Goal: Use online tool/utility: Utilize a website feature to perform a specific function

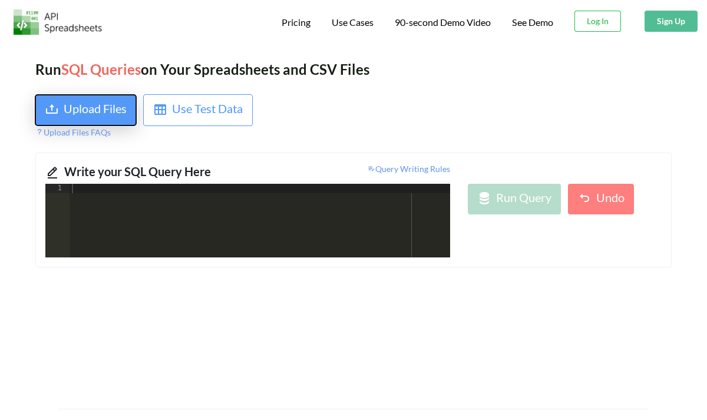
click at [88, 104] on div "Upload Files" at bounding box center [95, 110] width 63 height 21
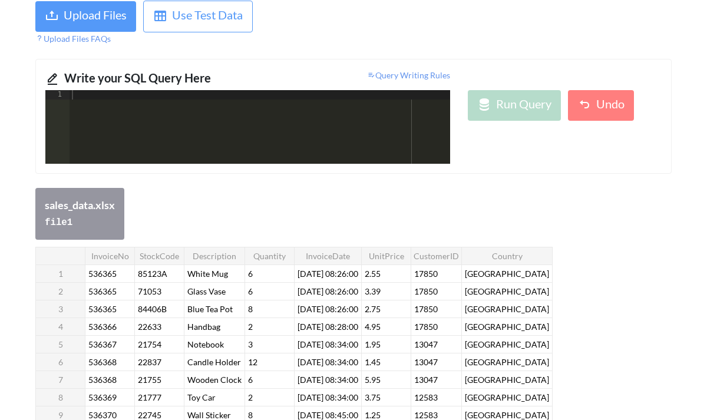
scroll to position [94, 0]
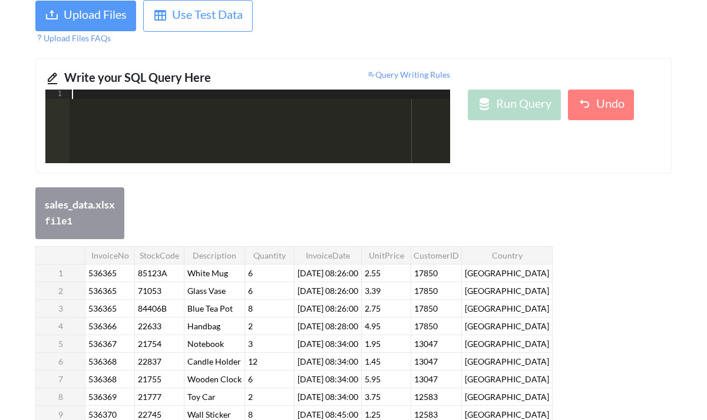
click at [239, 113] on div at bounding box center [260, 136] width 381 height 93
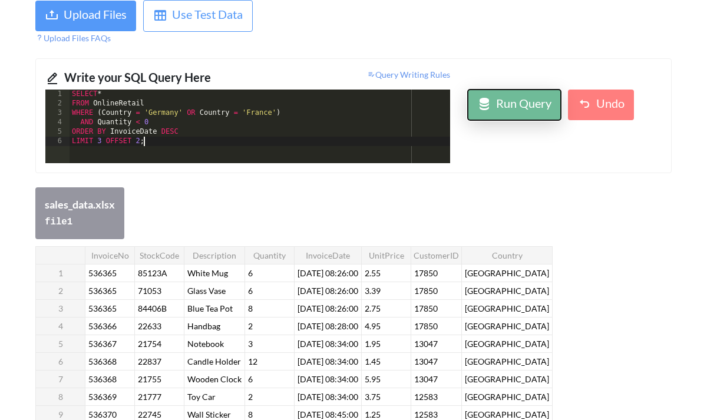
click at [533, 98] on div "Run Query" at bounding box center [523, 104] width 55 height 21
drag, startPoint x: 155, startPoint y: 104, endPoint x: 93, endPoint y: 107, distance: 62.5
click at [93, 107] on div "SELECT * FROM OnlineRetail WHERE ( Country = '[GEOGRAPHIC_DATA]' OR Country = '…" at bounding box center [260, 136] width 381 height 93
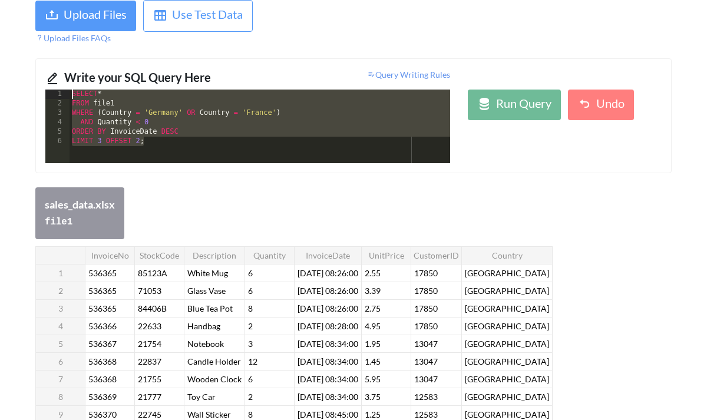
drag, startPoint x: 156, startPoint y: 141, endPoint x: 55, endPoint y: 94, distance: 111.0
click at [55, 94] on div "1 2 3 4 5 6 SELECT * FROM file1 WHERE ( Country = '[GEOGRAPHIC_DATA]' OR Countr…" at bounding box center [247, 127] width 405 height 74
click at [243, 124] on div "SELECT * FROM file1 WHERE ( Country = '[GEOGRAPHIC_DATA]' OR Country = '[GEOGRA…" at bounding box center [260, 136] width 381 height 93
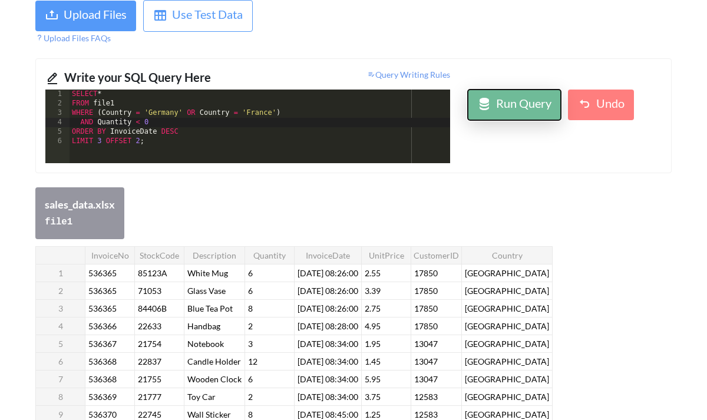
click at [526, 110] on div "Run Query" at bounding box center [523, 104] width 55 height 21
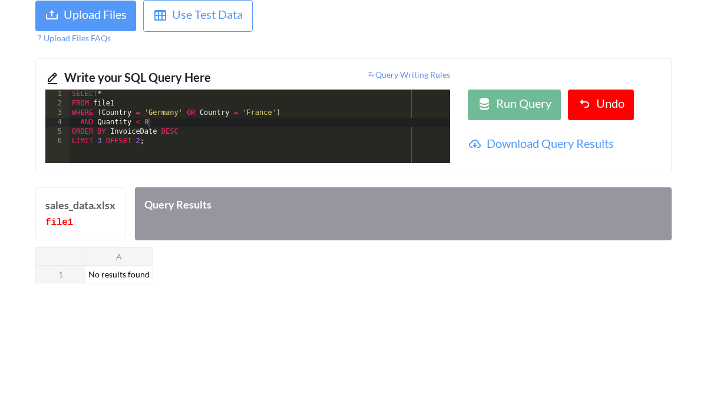
click at [202, 144] on div "SELECT * FROM file1 WHERE ( Country = '[GEOGRAPHIC_DATA]' OR Country = '[GEOGRA…" at bounding box center [260, 136] width 381 height 93
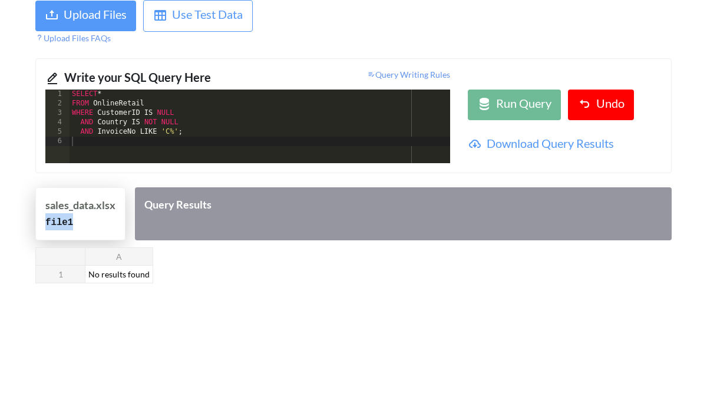
drag, startPoint x: 75, startPoint y: 223, endPoint x: 36, endPoint y: 223, distance: 38.9
click at [36, 223] on div "sales_data.xlsx file 1" at bounding box center [80, 213] width 90 height 53
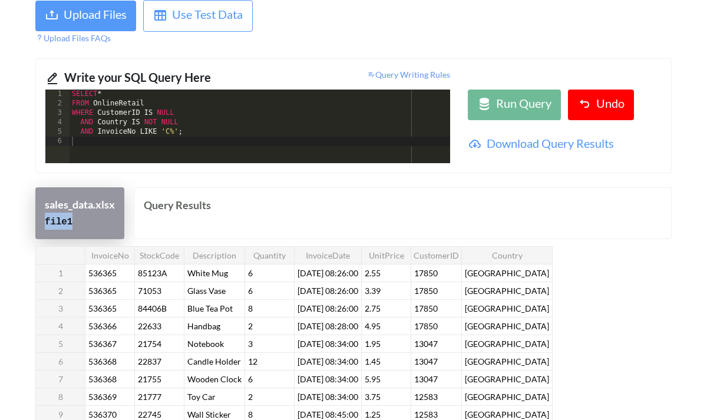
copy code "file 1"
drag, startPoint x: 149, startPoint y: 105, endPoint x: 94, endPoint y: 102, distance: 55.5
click at [94, 102] on div "SELECT * FROM OnlineRetail WHERE CustomerID IS NULL AND Country IS NOT NULL AND…" at bounding box center [260, 136] width 381 height 93
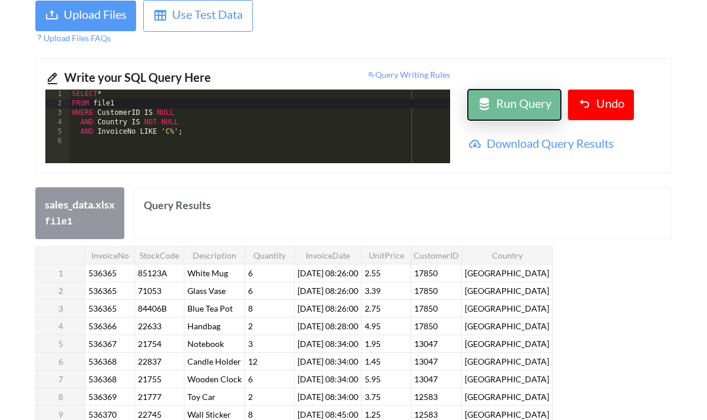
click at [530, 96] on div "Run Query" at bounding box center [523, 104] width 55 height 21
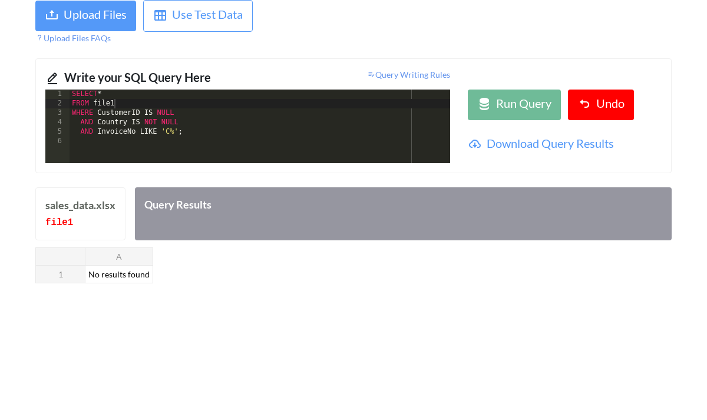
click at [189, 134] on div "SELECT * FROM file1 WHERE CustomerID IS NULL AND Country IS NOT NULL AND Invoic…" at bounding box center [260, 136] width 381 height 93
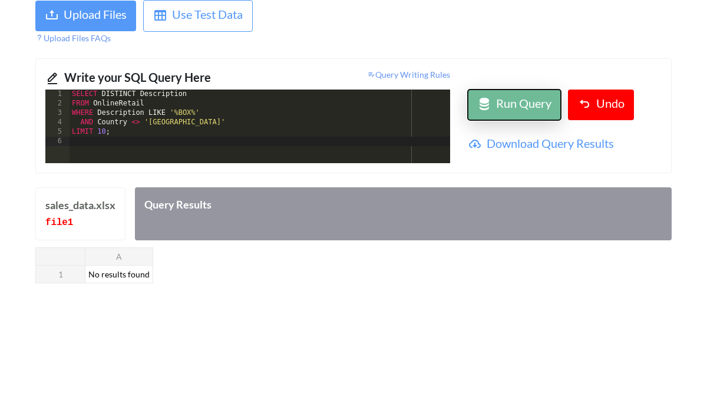
click at [502, 105] on div "Run Query" at bounding box center [523, 104] width 55 height 21
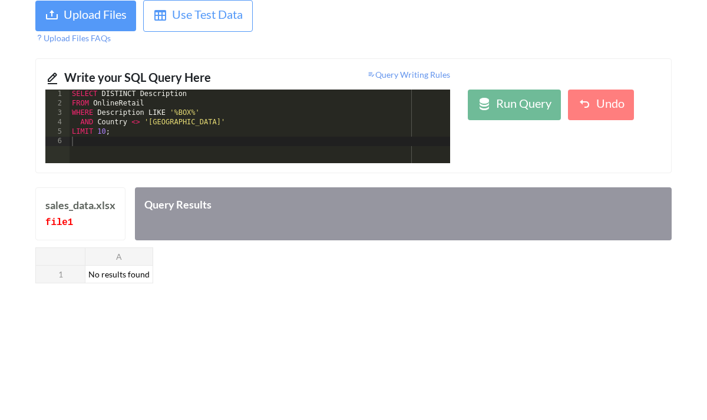
click at [149, 104] on div "SELECT DISTINCT Description FROM OnlineRetail WHERE Description LIKE '%BOX%' AN…" at bounding box center [260, 136] width 381 height 93
click at [507, 105] on div "Run Query" at bounding box center [523, 104] width 55 height 21
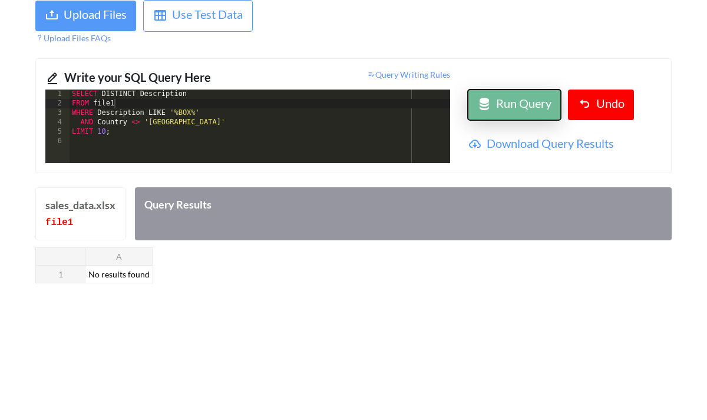
click at [506, 107] on div "Run Query" at bounding box center [523, 104] width 55 height 21
click at [210, 115] on div "SELECT DISTINCT Description FROM file1 WHERE Description LIKE '%BOX%' AND Count…" at bounding box center [260, 136] width 381 height 93
click at [515, 103] on div "Run Query" at bounding box center [523, 104] width 55 height 21
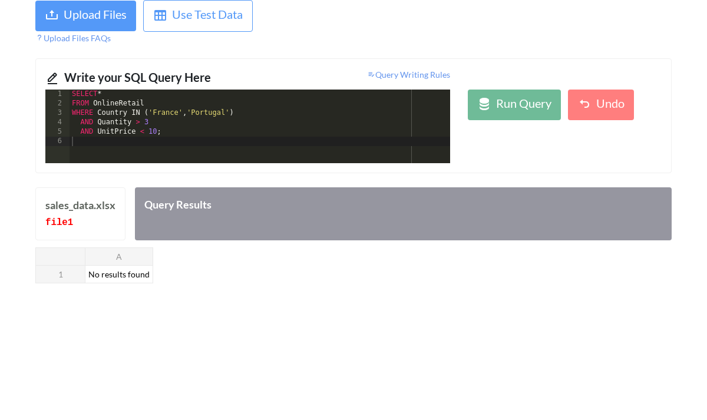
click at [145, 103] on div "SELECT * FROM OnlineRetail WHERE Country IN ( '[GEOGRAPHIC_DATA]' , '[GEOGRAPHI…" at bounding box center [260, 136] width 381 height 93
click at [516, 91] on button "Run Query" at bounding box center [514, 105] width 93 height 31
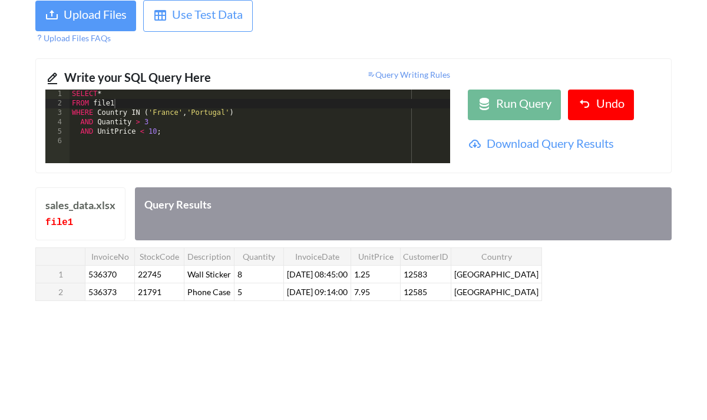
click at [312, 131] on div "SELECT * FROM file1 WHERE Country IN ( '[GEOGRAPHIC_DATA]' , '[GEOGRAPHIC_DATA]…" at bounding box center [260, 136] width 381 height 93
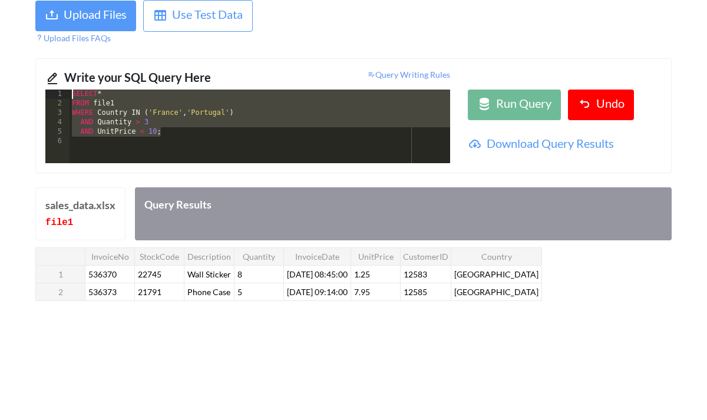
drag, startPoint x: 170, startPoint y: 136, endPoint x: 64, endPoint y: 95, distance: 112.8
click at [64, 95] on div "1 2 3 4 5 6 SELECT * FROM file1 WHERE Country IN ( '[GEOGRAPHIC_DATA]' , '[GEOG…" at bounding box center [247, 127] width 405 height 74
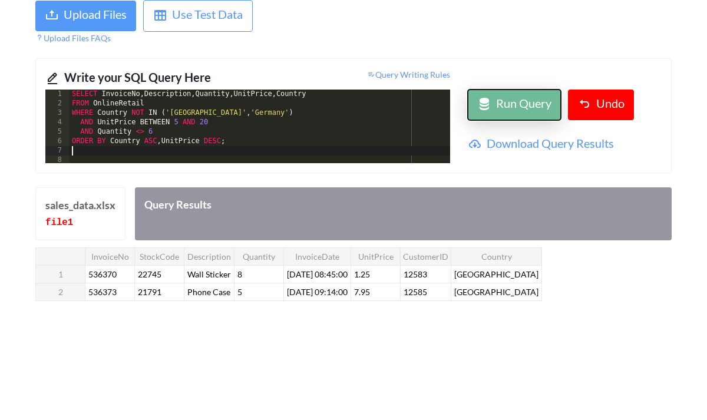
click at [496, 115] on div "Run Query" at bounding box center [523, 104] width 55 height 21
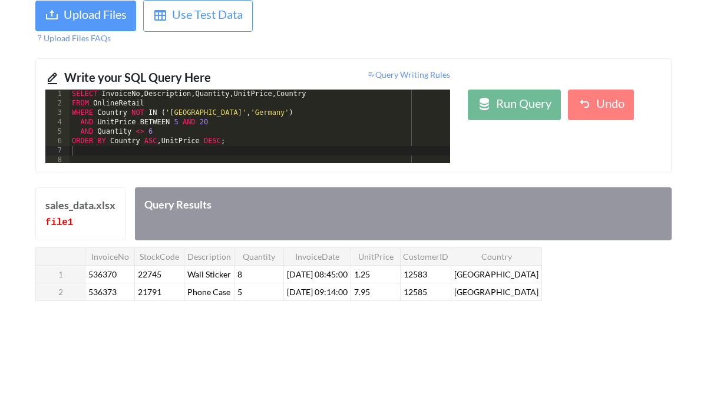
click at [149, 104] on div "SELECT InvoiceNo , Description , Quantity , UnitPrice , Country FROM OnlineReta…" at bounding box center [260, 136] width 381 height 93
click at [543, 98] on div "Run Query" at bounding box center [523, 104] width 55 height 21
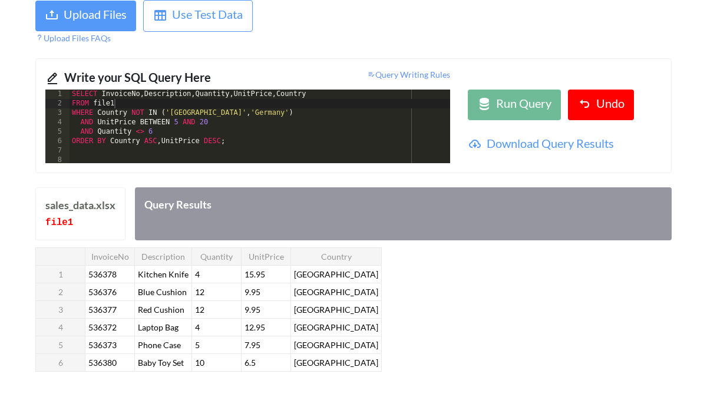
click at [248, 149] on div "SELECT InvoiceNo , Description , Quantity , UnitPrice , Country FROM file1 WHER…" at bounding box center [260, 136] width 381 height 93
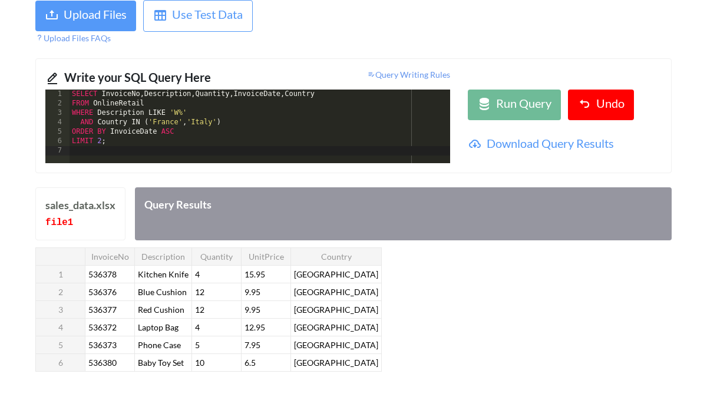
click at [150, 108] on div "SELECT InvoiceNo , Description , Quantity , InvoiceDate , Country FROM OnlineRe…" at bounding box center [260, 136] width 381 height 93
click at [517, 114] on div "Run Query" at bounding box center [523, 104] width 55 height 21
